Goal: Navigation & Orientation: Understand site structure

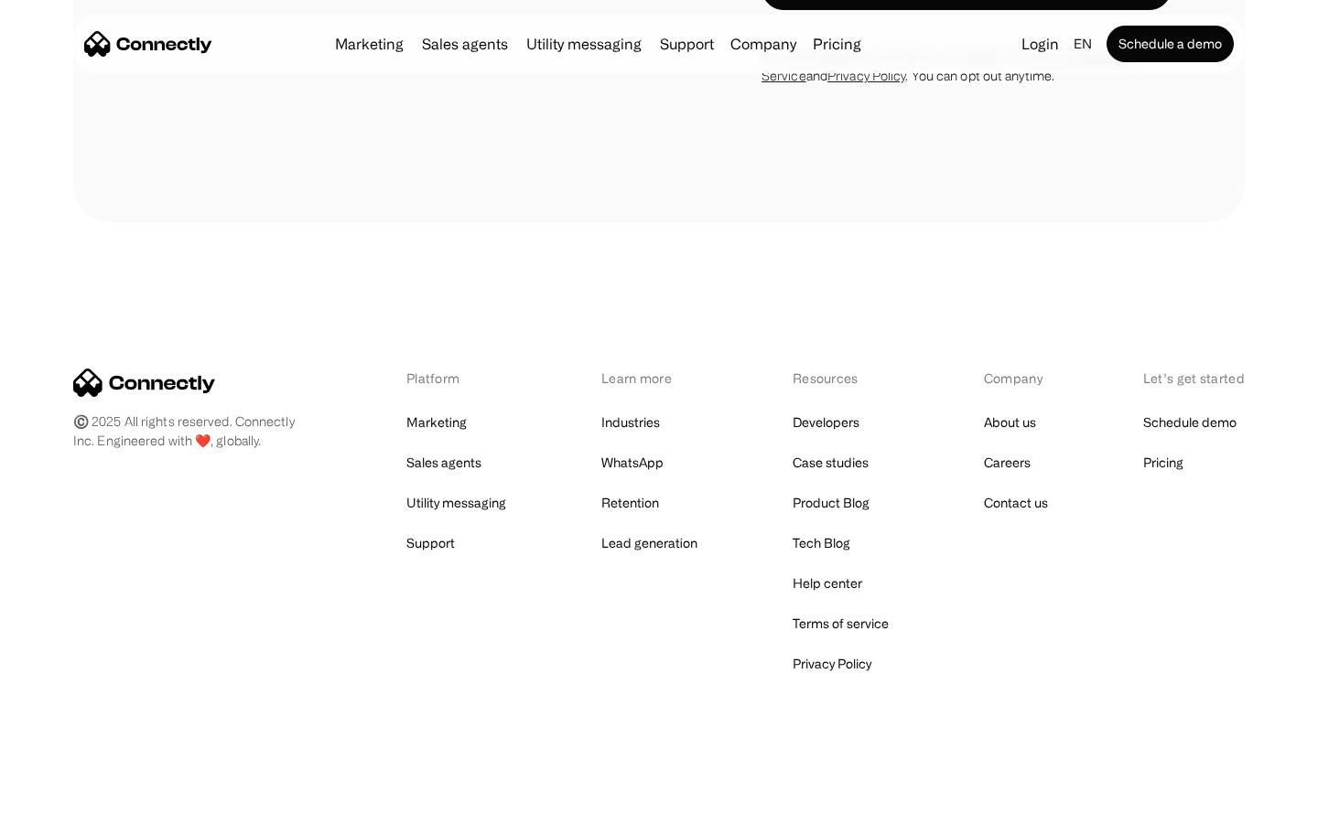
scroll to position [7180, 0]
